Goal: Task Accomplishment & Management: Use online tool/utility

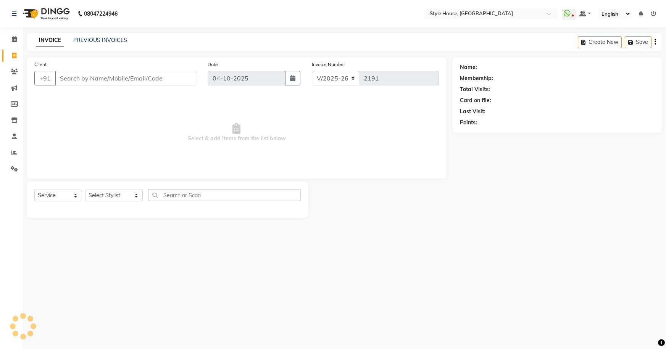
select select "4237"
select select "service"
type input "9437066380"
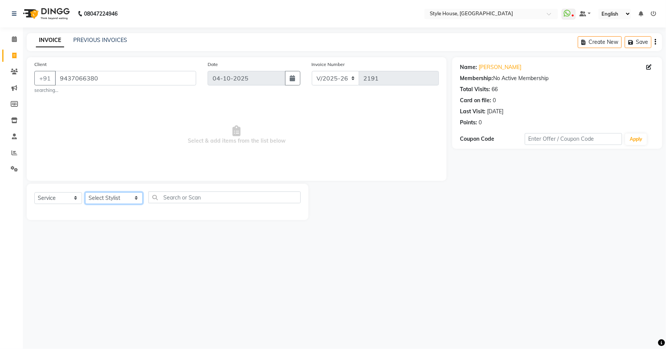
click at [98, 202] on select "Select Stylist [PERSON_NAME] [PERSON_NAME] [PERSON_NAME] [PERSON_NAME]([PERSON_…" at bounding box center [114, 198] width 58 height 12
select select "82602"
click at [85, 192] on select "Select Stylist [PERSON_NAME] [PERSON_NAME] [PERSON_NAME] [PERSON_NAME]([PERSON_…" at bounding box center [114, 198] width 58 height 12
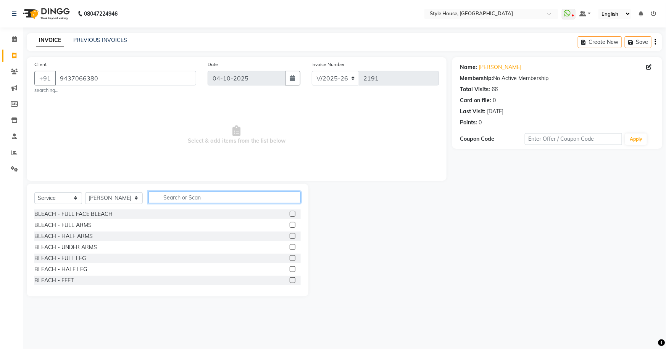
click at [167, 194] on input "text" at bounding box center [225, 198] width 153 height 12
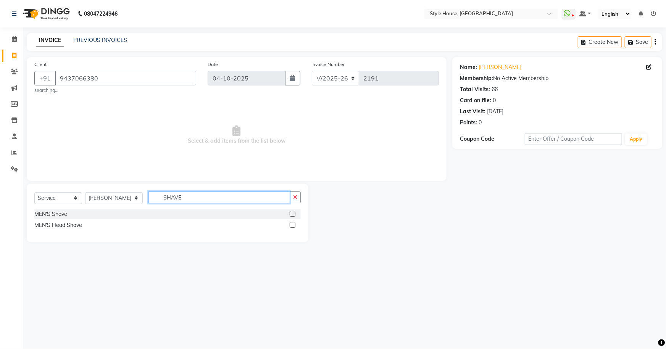
type input "SHAVE"
click at [291, 214] on label at bounding box center [293, 214] width 6 height 6
click at [291, 214] on input "checkbox" at bounding box center [292, 214] width 5 height 5
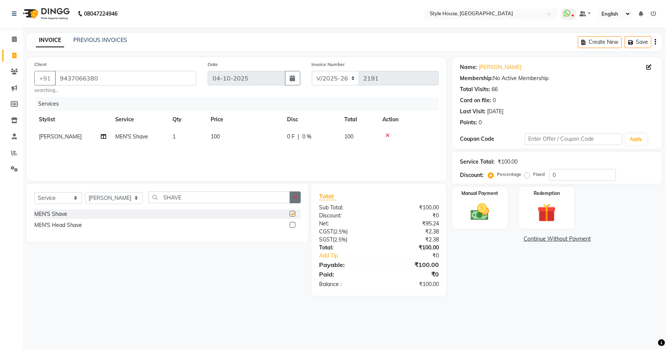
checkbox input "false"
click at [296, 200] on icon "button" at bounding box center [295, 197] width 4 height 5
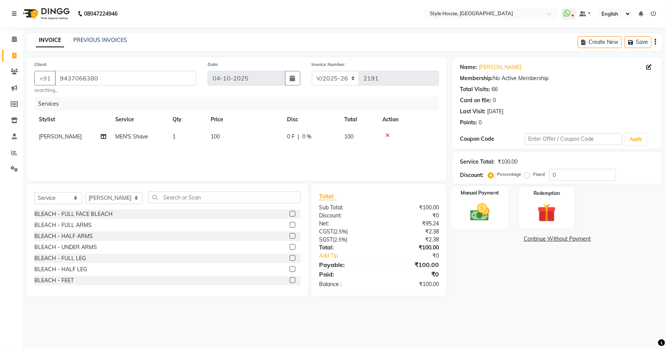
click at [485, 212] on img at bounding box center [480, 212] width 31 height 22
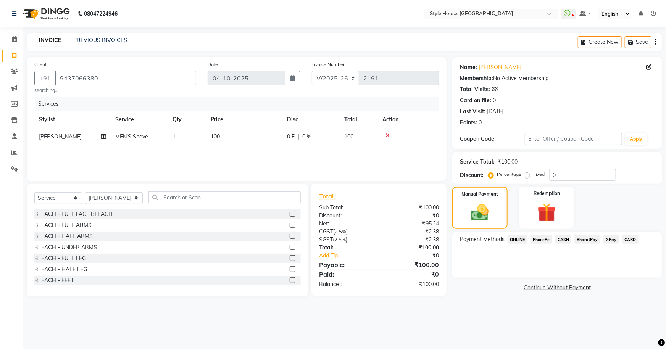
click at [545, 241] on span "PhonePe" at bounding box center [542, 239] width 22 height 9
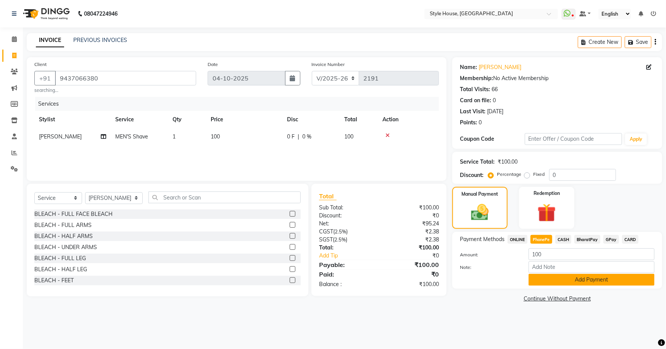
click at [563, 279] on button "Add Payment" at bounding box center [592, 280] width 126 height 12
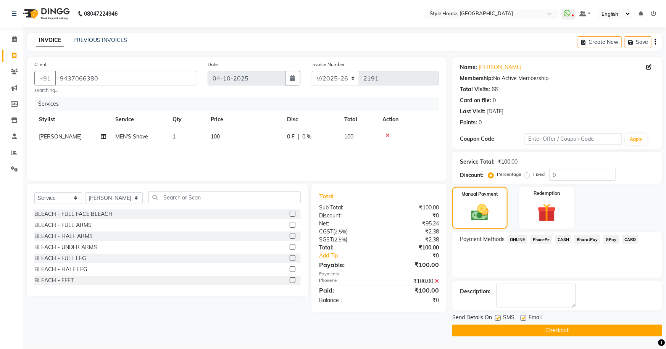
click at [592, 330] on button "Checkout" at bounding box center [558, 331] width 210 height 12
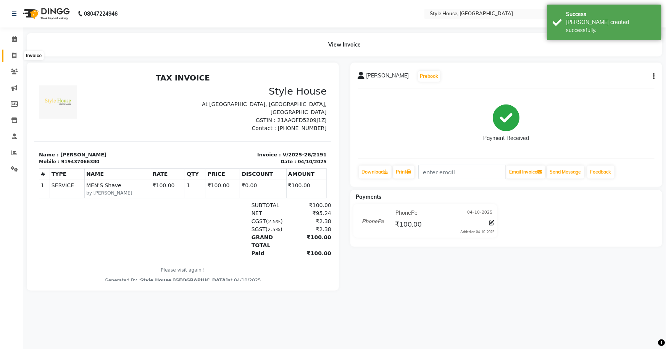
click at [16, 53] on icon at bounding box center [14, 56] width 4 height 6
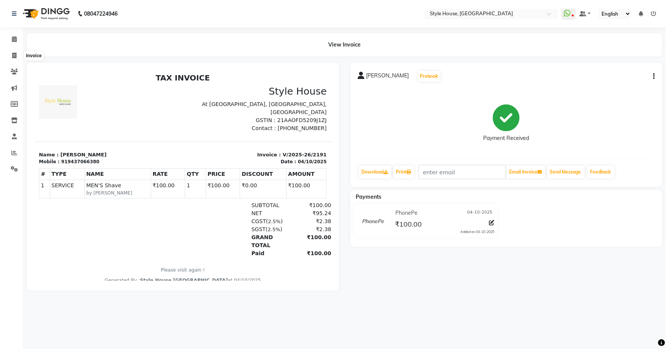
select select "service"
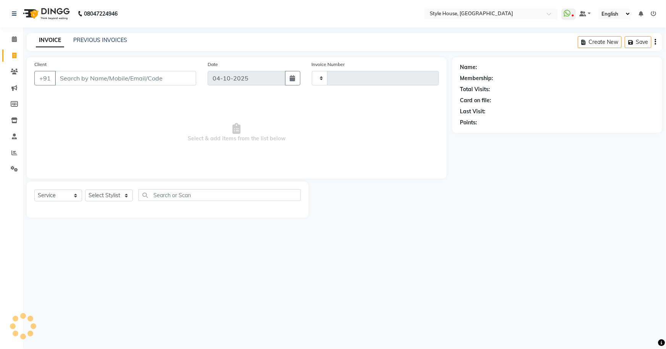
type input "2192"
select select "4237"
click at [122, 41] on link "PREVIOUS INVOICES" at bounding box center [100, 40] width 54 height 7
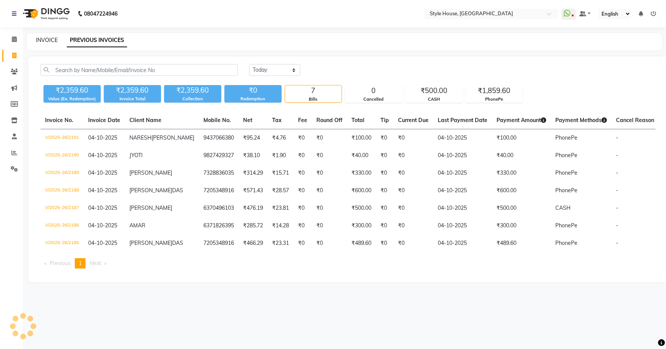
click at [39, 41] on link "INVOICE" at bounding box center [47, 40] width 22 height 7
select select "service"
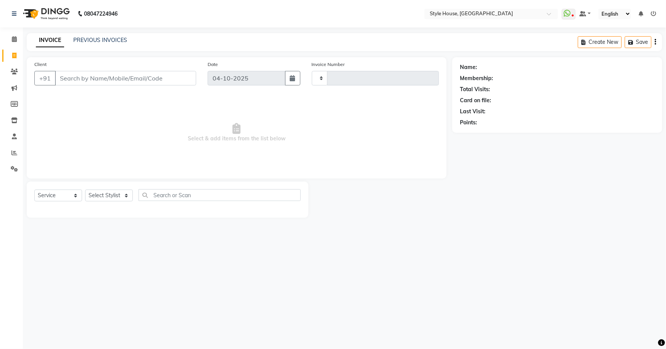
type input "2192"
select select "4237"
